Goal: Task Accomplishment & Management: Complete application form

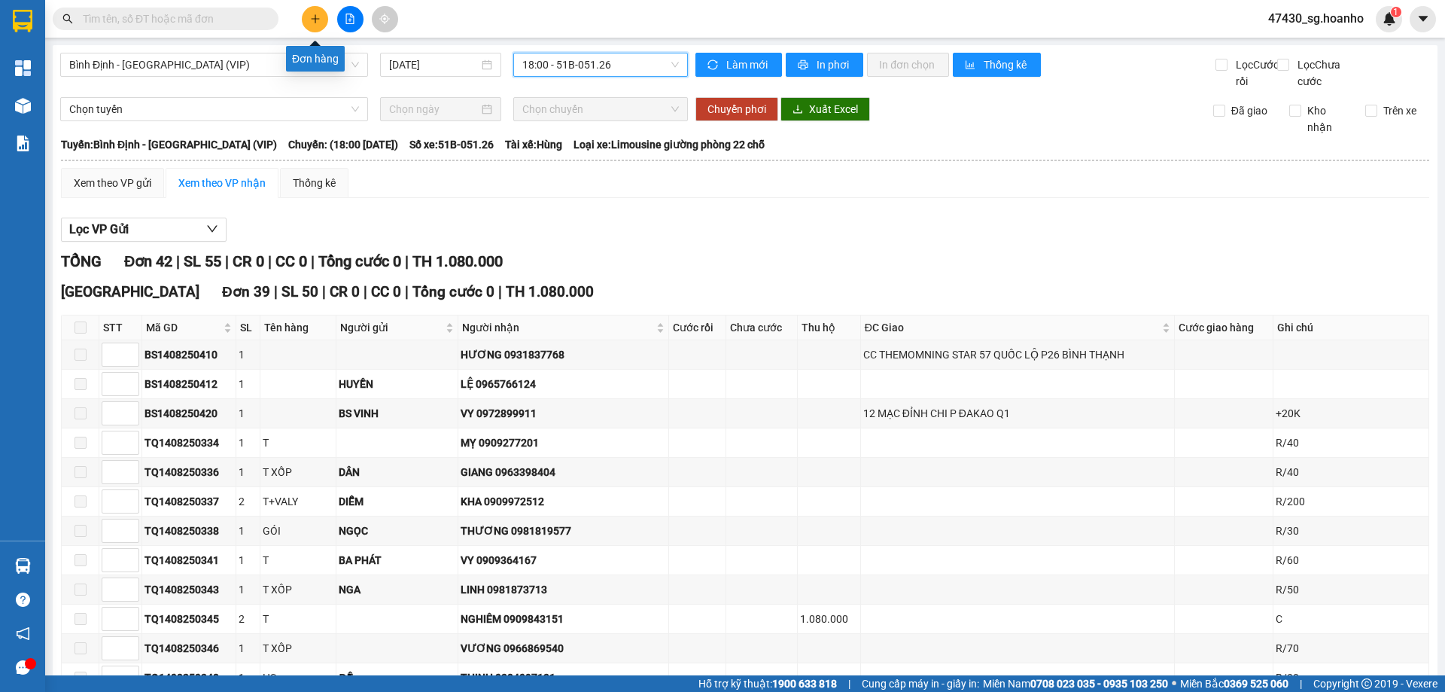
scroll to position [1106, 0]
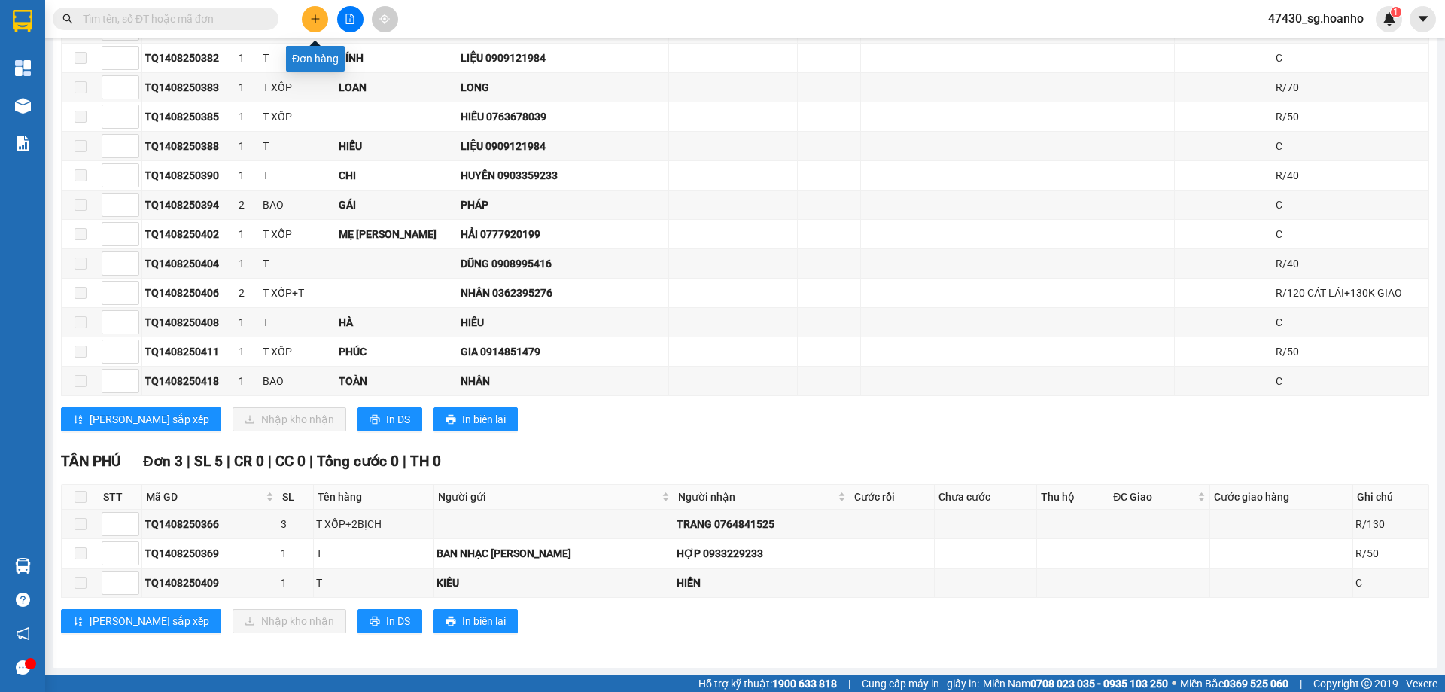
click at [315, 17] on icon "plus" at bounding box center [315, 19] width 11 height 11
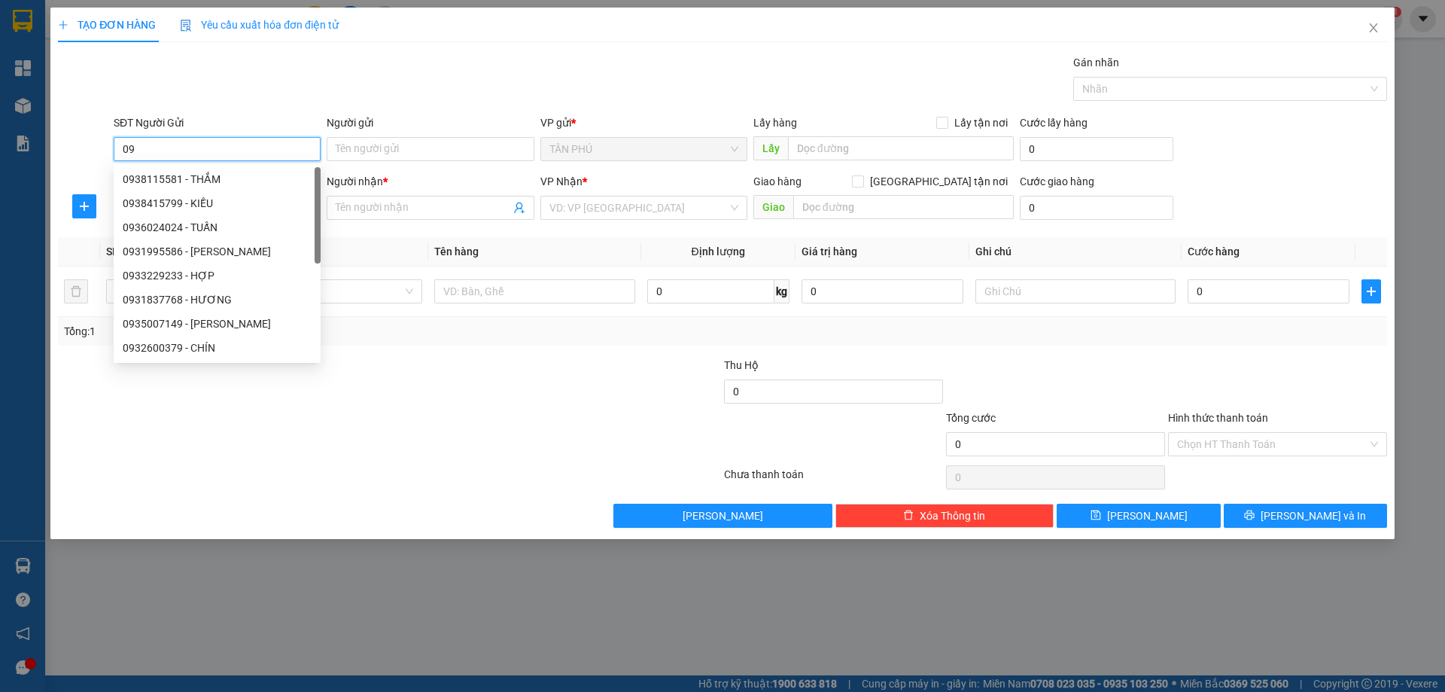
type input "0"
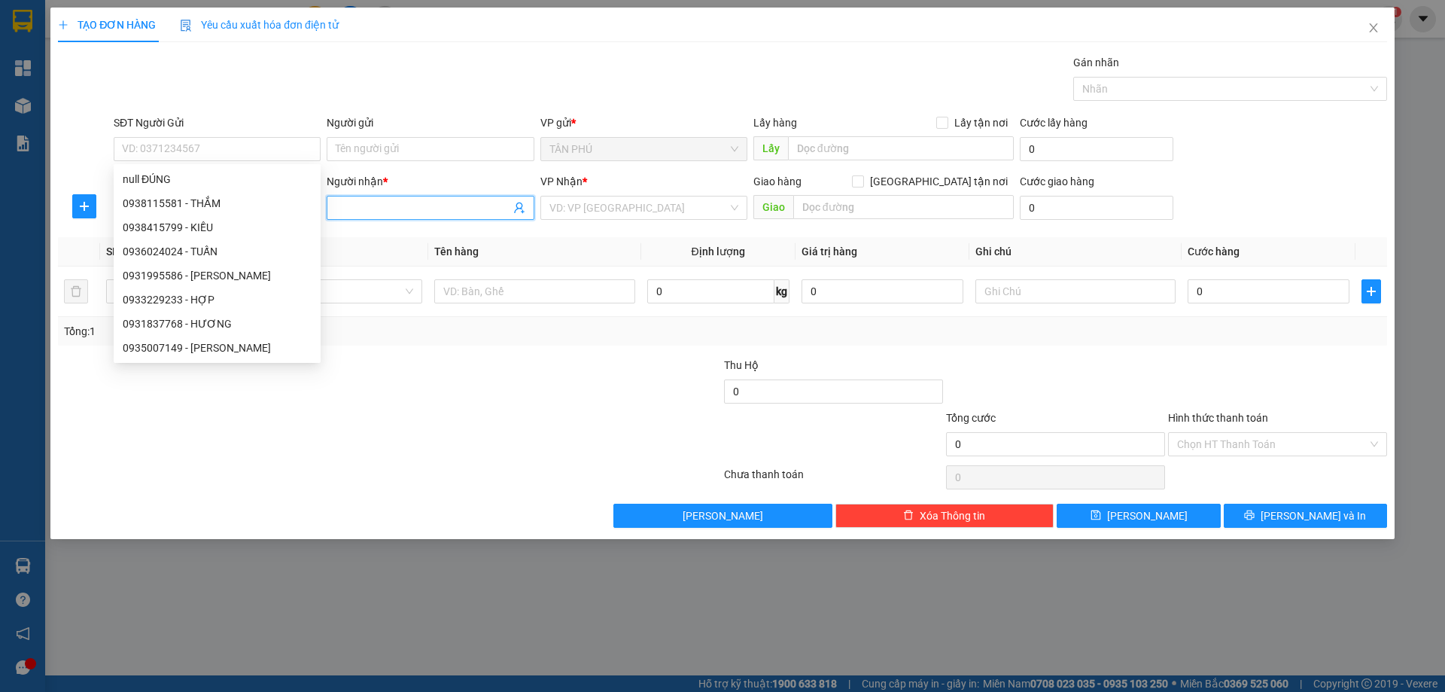
click at [448, 215] on input "Người nhận *" at bounding box center [423, 207] width 174 height 17
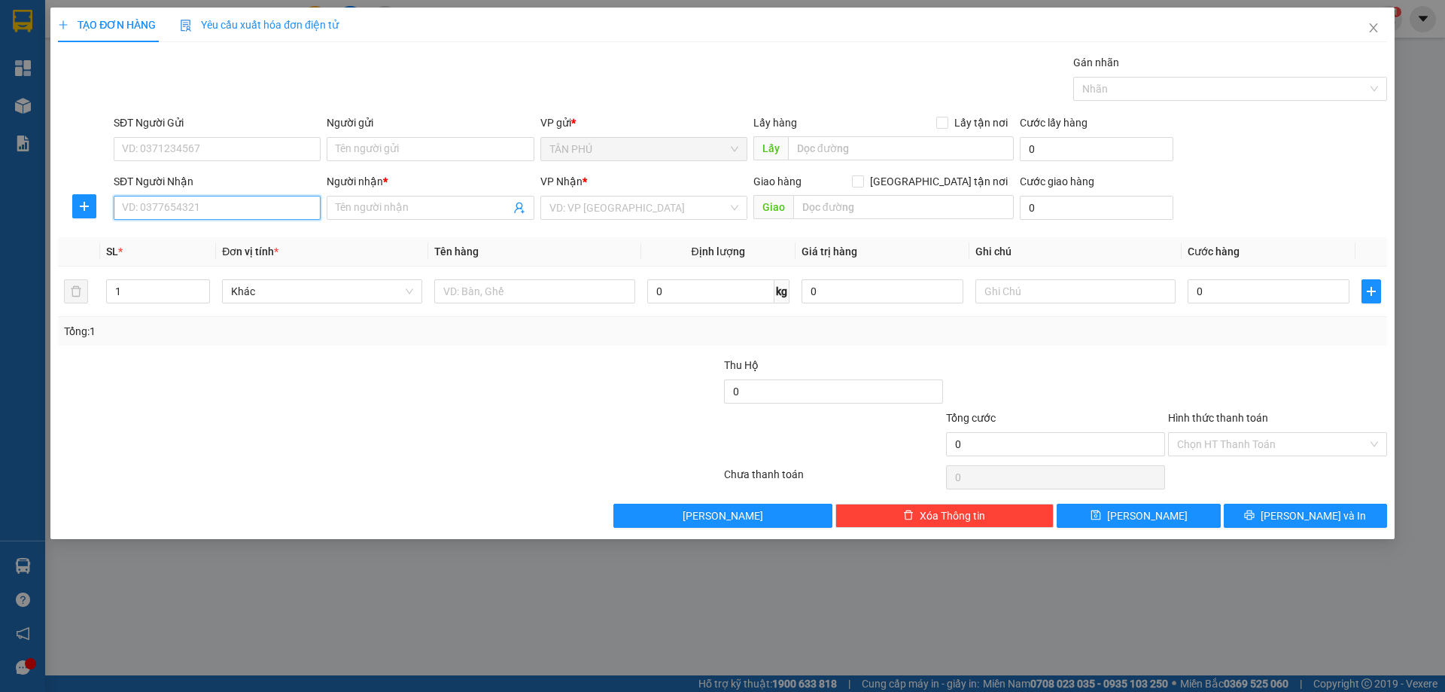
click at [192, 206] on input "SĐT Người Nhận" at bounding box center [217, 208] width 207 height 24
click at [212, 235] on div "0931841391 - ANH HẬU" at bounding box center [217, 238] width 189 height 17
type input "0931841391"
type input "ANH HẬU"
type input "0931841391"
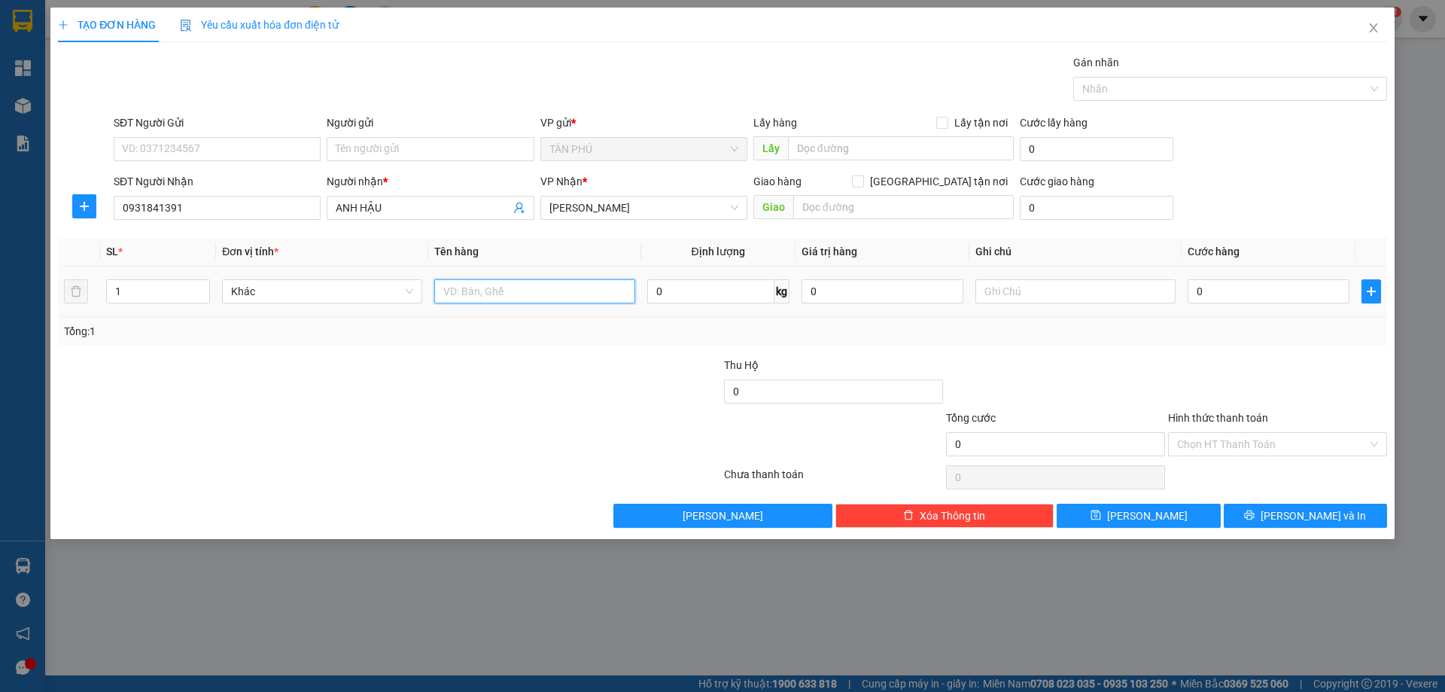
click at [552, 287] on input "text" at bounding box center [534, 291] width 200 height 24
type input "1 BỊCH"
click at [1011, 291] on input "text" at bounding box center [1075, 291] width 200 height 24
type input "C"
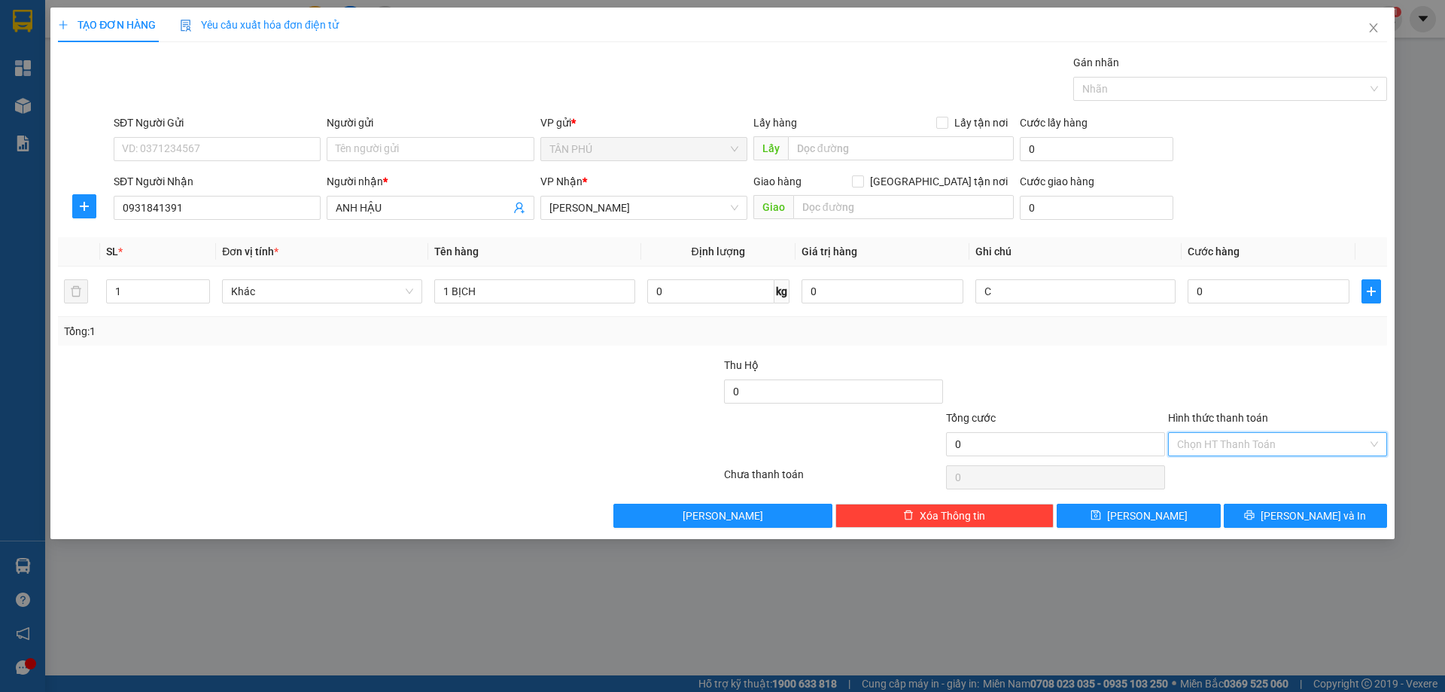
click at [1228, 449] on input "Hình thức thanh toán" at bounding box center [1272, 444] width 190 height 23
click at [1234, 501] on div "Miễn phí" at bounding box center [1277, 498] width 201 height 17
click at [1307, 520] on span "[PERSON_NAME] và In" at bounding box center [1313, 515] width 105 height 17
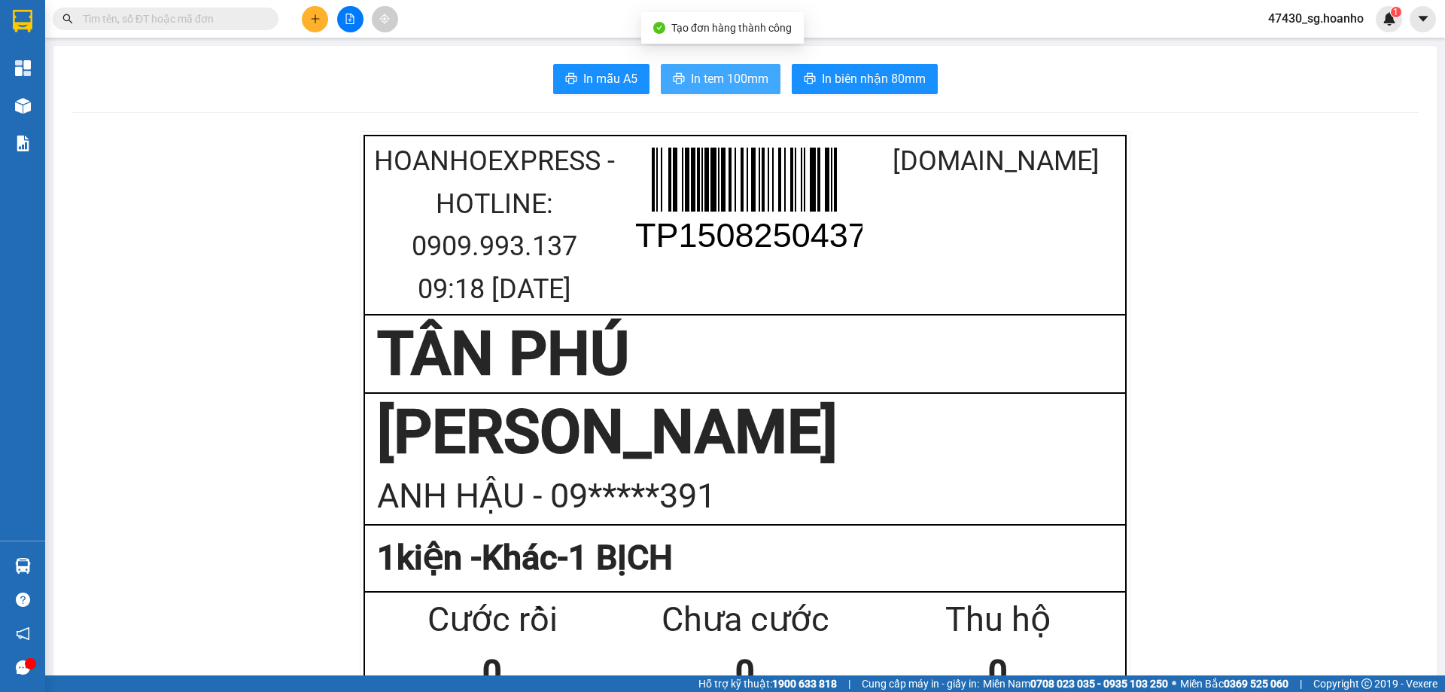
click at [748, 76] on span "In tem 100mm" at bounding box center [730, 78] width 78 height 19
